Goal: Find specific page/section: Find specific page/section

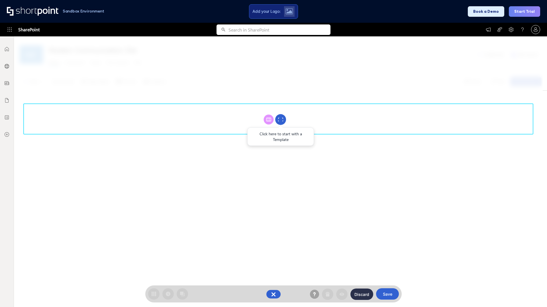
click at [280, 120] on circle at bounding box center [280, 119] width 11 height 11
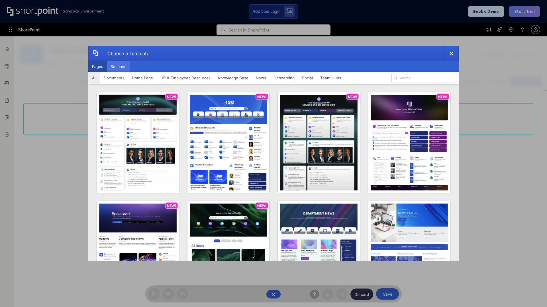
click at [118, 67] on button "Sections" at bounding box center [118, 66] width 23 height 11
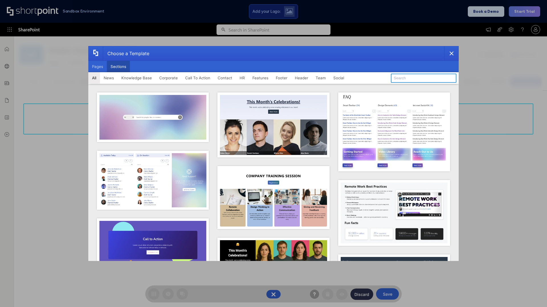
type input "Footer 7"
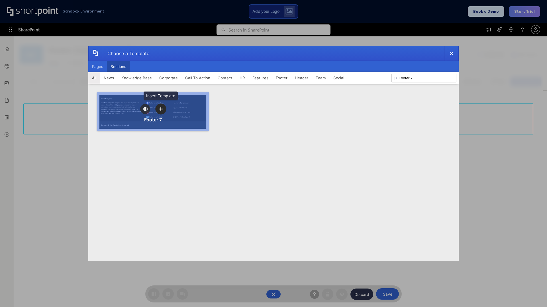
click at [161, 109] on icon "template selector" at bounding box center [161, 109] width 4 height 4
